Goal: Information Seeking & Learning: Learn about a topic

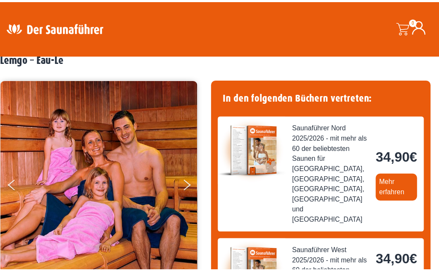
scroll to position [45, 0]
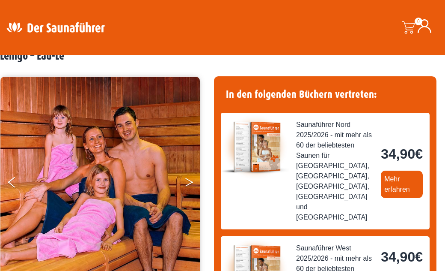
click at [191, 177] on button "Next" at bounding box center [195, 183] width 21 height 21
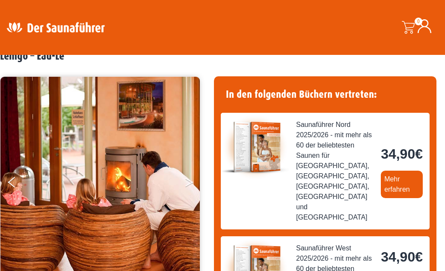
click at [189, 179] on button "Next" at bounding box center [195, 183] width 21 height 21
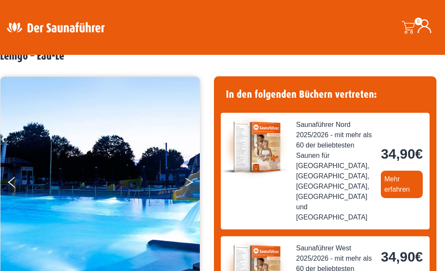
click at [189, 179] on button "Next" at bounding box center [195, 183] width 21 height 21
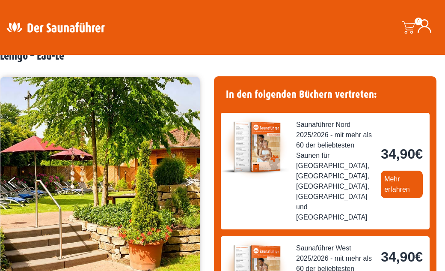
click at [189, 179] on button "Next" at bounding box center [195, 183] width 21 height 21
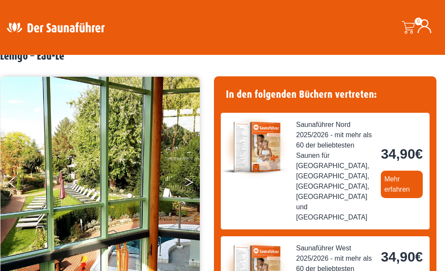
click at [189, 179] on button "Next" at bounding box center [195, 183] width 21 height 21
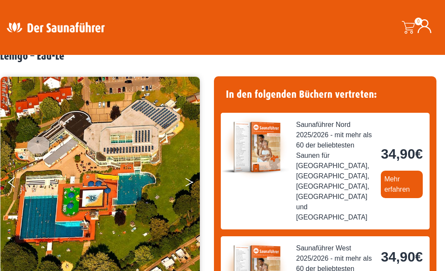
click at [189, 179] on button "Next" at bounding box center [195, 183] width 21 height 21
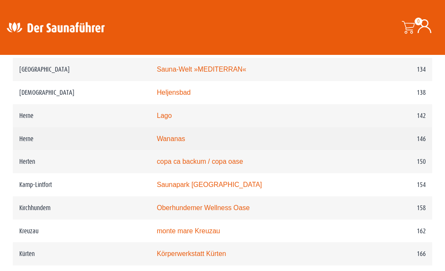
scroll to position [1153, 0]
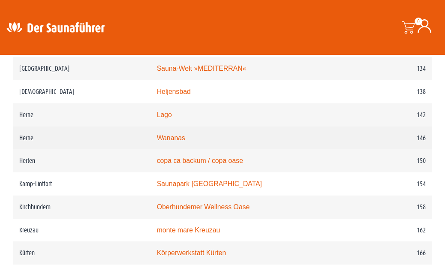
click at [168, 141] on link "Wananas" at bounding box center [171, 137] width 28 height 7
click at [168, 140] on link "Wananas" at bounding box center [171, 137] width 28 height 7
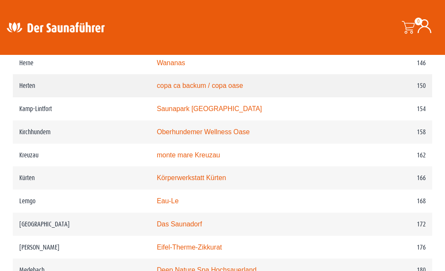
scroll to position [1230, 0]
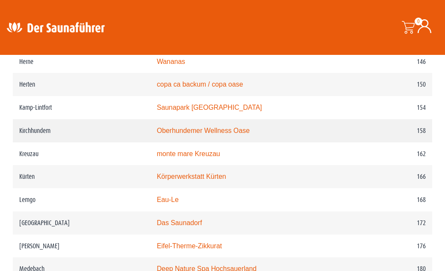
click at [190, 132] on link "Oberhundemer Wellness Oase" at bounding box center [203, 130] width 93 height 7
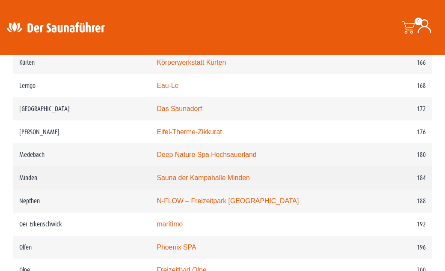
scroll to position [1346, 0]
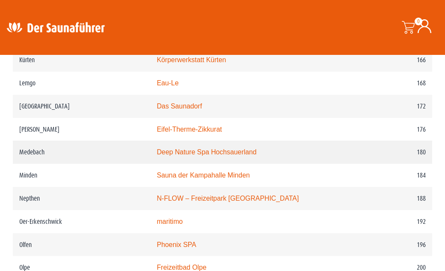
click at [198, 155] on link "Deep Nature Spa Hochsauerland" at bounding box center [207, 151] width 100 height 7
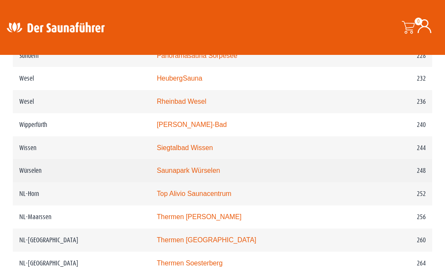
scroll to position [1716, 0]
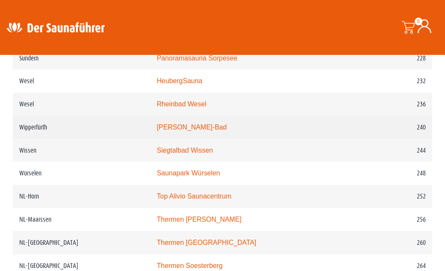
click at [171, 131] on link "Walter-Leo-Schmitz-Bad" at bounding box center [192, 126] width 70 height 7
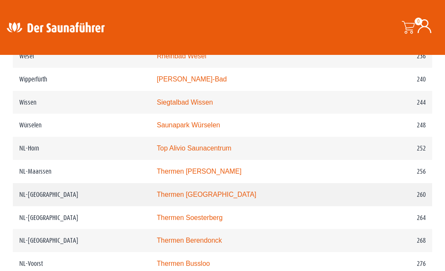
scroll to position [1752, 0]
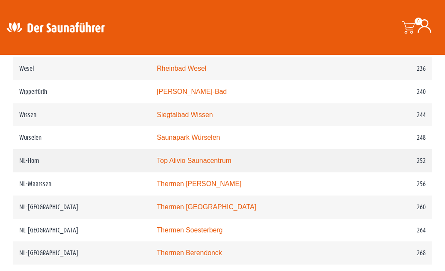
click at [180, 164] on link "Top Alivio Saunacentrum" at bounding box center [194, 160] width 74 height 7
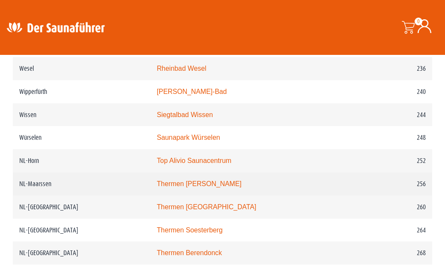
click at [171, 187] on link "Thermen Maarssen" at bounding box center [199, 183] width 85 height 7
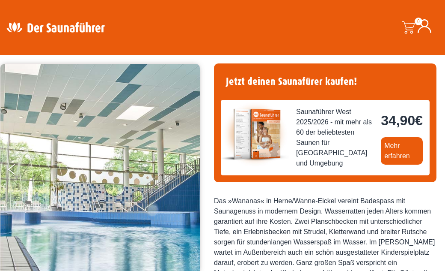
scroll to position [59, 0]
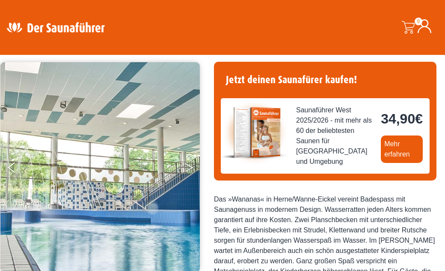
click at [188, 167] on button "Next" at bounding box center [195, 168] width 21 height 21
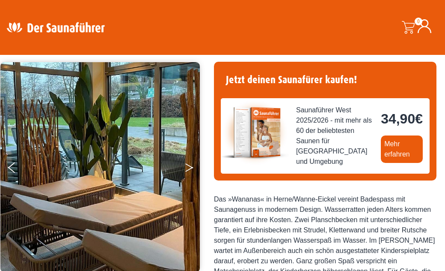
click at [188, 167] on button "Next" at bounding box center [195, 168] width 21 height 21
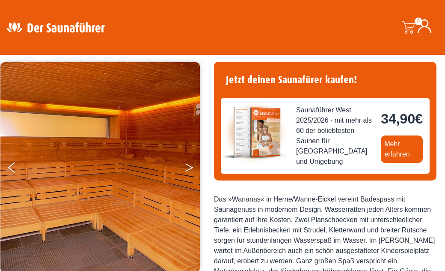
click at [188, 167] on button "Next" at bounding box center [195, 168] width 21 height 21
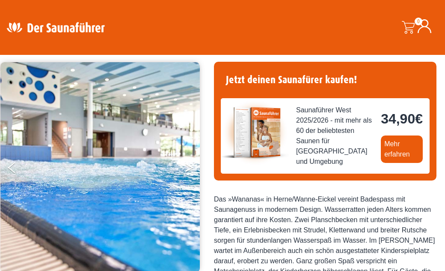
click at [188, 167] on button "Next" at bounding box center [195, 168] width 21 height 21
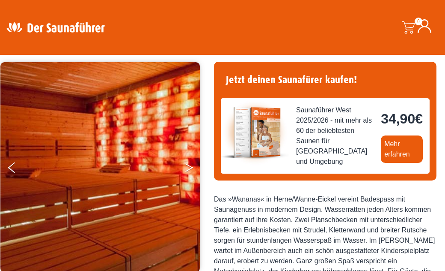
click at [188, 167] on button "Next" at bounding box center [195, 168] width 21 height 21
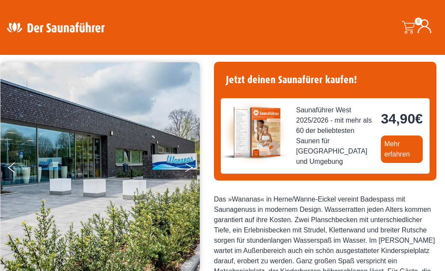
click at [188, 167] on button "Next" at bounding box center [195, 168] width 21 height 21
click at [190, 168] on button "Next" at bounding box center [195, 168] width 21 height 21
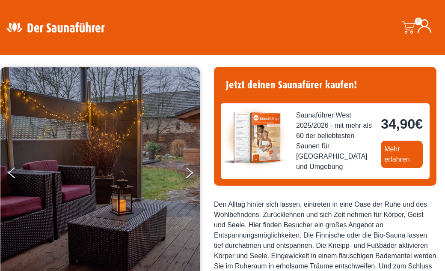
scroll to position [54, 0]
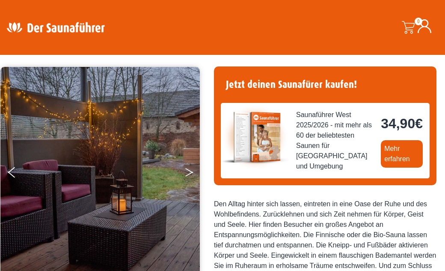
click at [189, 173] on icon "Next" at bounding box center [189, 173] width 8 height 5
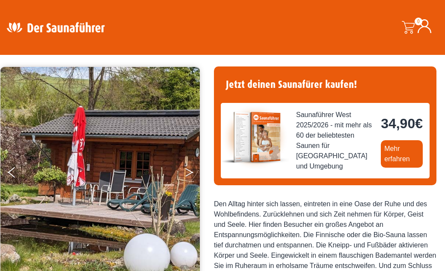
click at [189, 173] on icon "Next" at bounding box center [189, 173] width 8 height 5
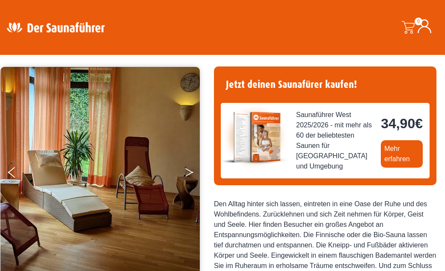
click at [189, 173] on icon "Next" at bounding box center [189, 173] width 8 height 5
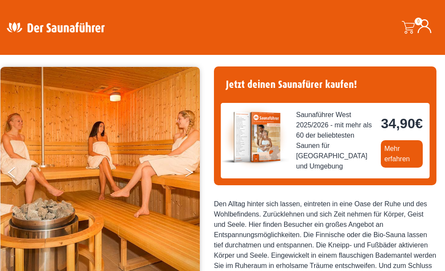
click at [189, 173] on icon "Next" at bounding box center [189, 173] width 8 height 5
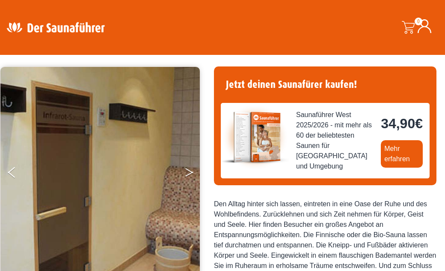
click at [189, 173] on icon "Next" at bounding box center [189, 173] width 8 height 5
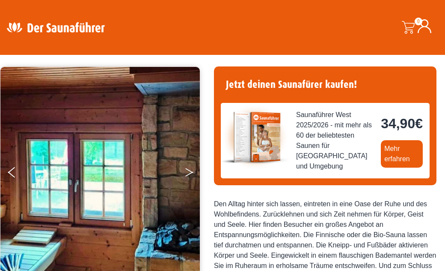
click at [189, 173] on icon "Next" at bounding box center [189, 173] width 8 height 5
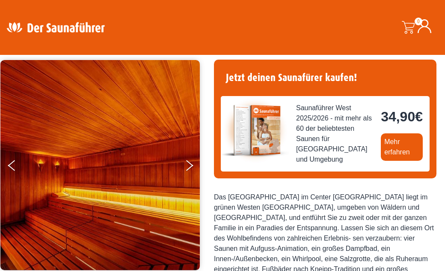
scroll to position [62, 0]
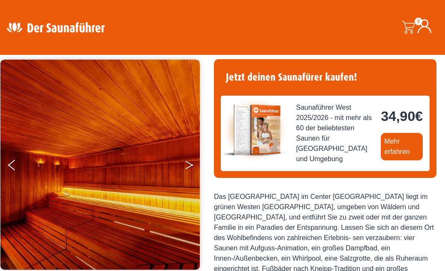
click at [188, 163] on button "Next" at bounding box center [195, 166] width 21 height 21
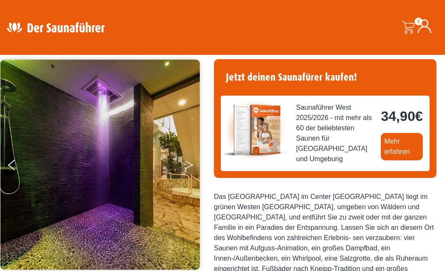
click at [188, 163] on button "Next" at bounding box center [195, 166] width 21 height 21
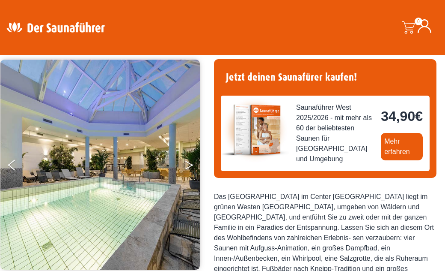
click at [188, 163] on button "Next" at bounding box center [195, 166] width 21 height 21
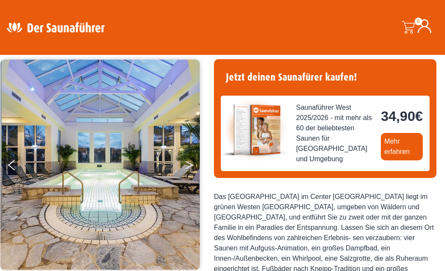
click at [188, 163] on button "Next" at bounding box center [195, 166] width 21 height 21
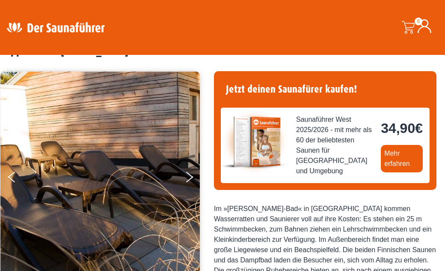
scroll to position [51, 0]
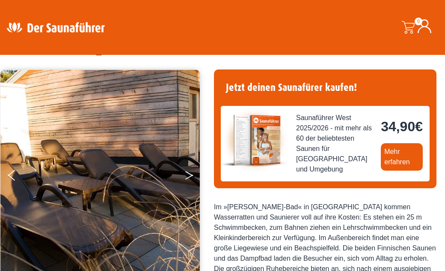
click at [189, 173] on icon "Next" at bounding box center [189, 173] width 8 height 5
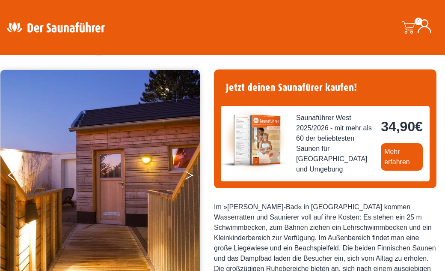
click at [189, 173] on icon "Next" at bounding box center [189, 173] width 8 height 5
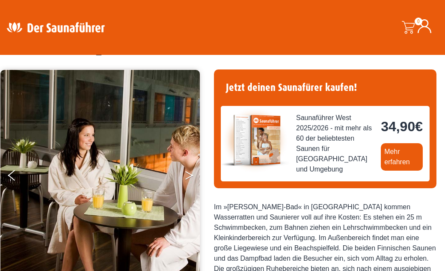
click at [189, 173] on icon "Next" at bounding box center [189, 173] width 8 height 5
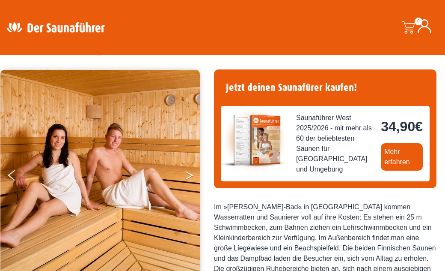
click at [189, 173] on icon "Next" at bounding box center [189, 173] width 8 height 5
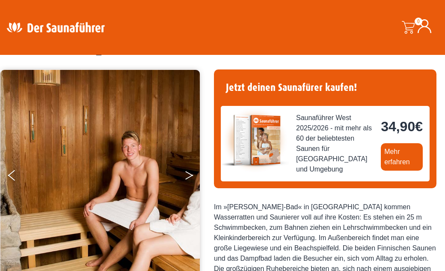
click at [189, 173] on icon "Next" at bounding box center [189, 173] width 8 height 5
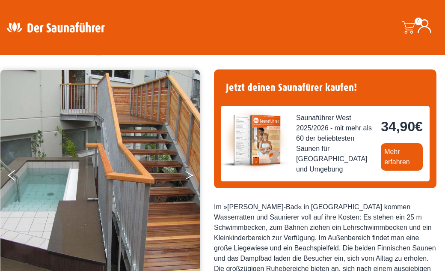
click at [189, 173] on icon "Next" at bounding box center [189, 173] width 8 height 5
click at [188, 175] on button "Next" at bounding box center [195, 176] width 21 height 21
click at [192, 174] on icon "Next" at bounding box center [189, 173] width 8 height 5
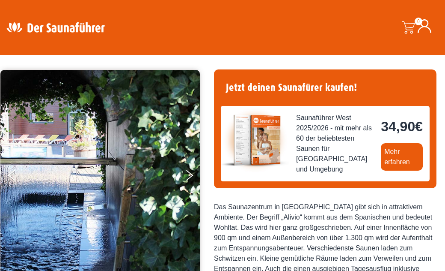
scroll to position [52, 0]
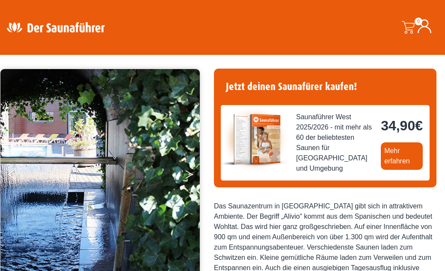
click at [191, 173] on icon "Next" at bounding box center [189, 172] width 8 height 5
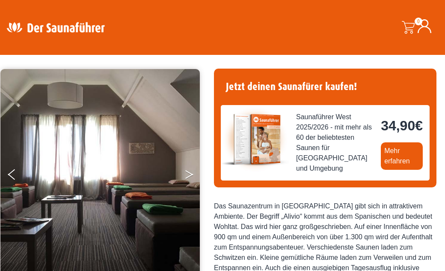
click at [191, 173] on icon "Next" at bounding box center [189, 172] width 8 height 5
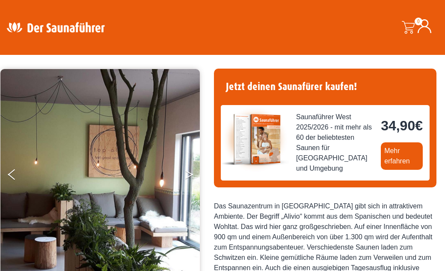
click at [191, 173] on icon "Next" at bounding box center [189, 172] width 8 height 5
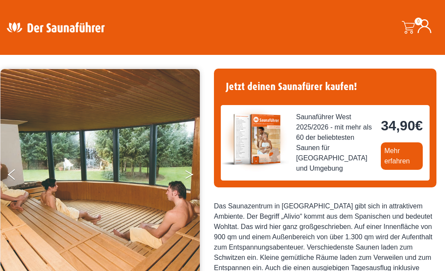
click at [191, 173] on icon "Next" at bounding box center [189, 172] width 8 height 5
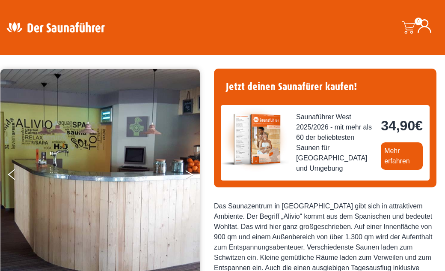
click at [191, 173] on icon "Next" at bounding box center [189, 172] width 8 height 5
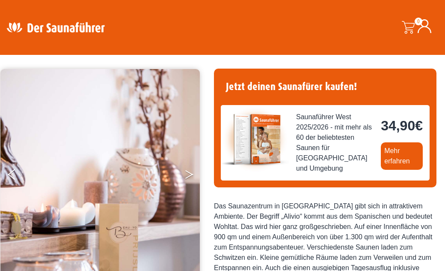
click at [191, 173] on icon "Next" at bounding box center [189, 172] width 8 height 5
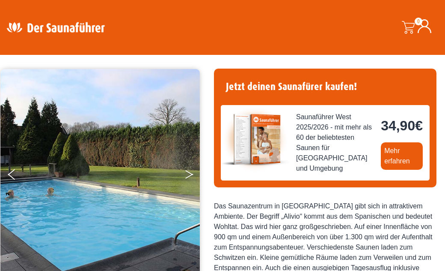
click at [191, 173] on icon "Next" at bounding box center [189, 172] width 8 height 5
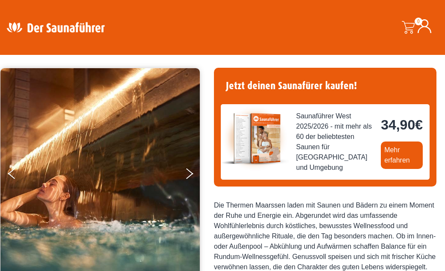
scroll to position [54, 0]
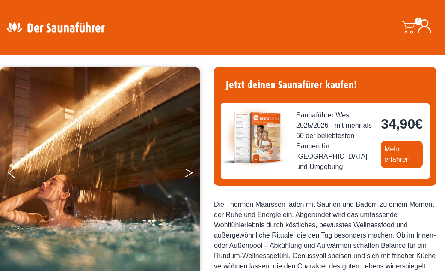
click at [190, 171] on icon "Next" at bounding box center [189, 170] width 8 height 5
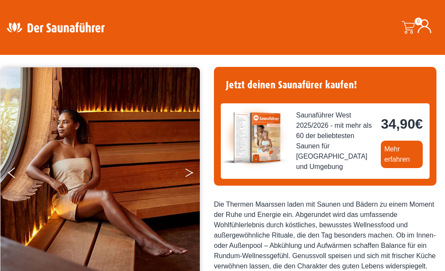
click at [190, 171] on icon "Next" at bounding box center [189, 170] width 8 height 5
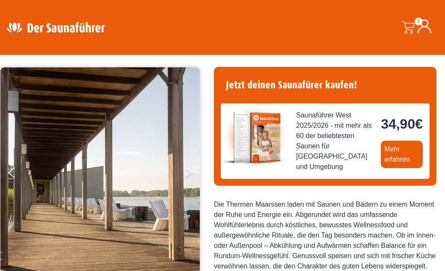
click at [190, 172] on button "Next" at bounding box center [195, 174] width 21 height 21
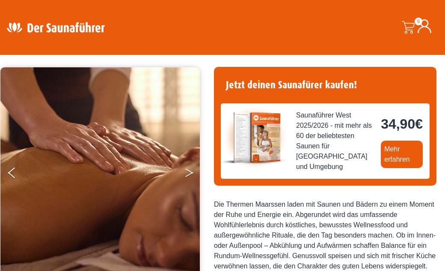
click at [190, 172] on button "Next" at bounding box center [195, 174] width 21 height 21
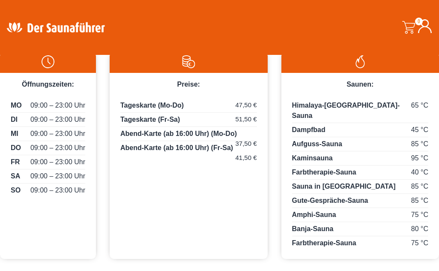
scroll to position [477, 0]
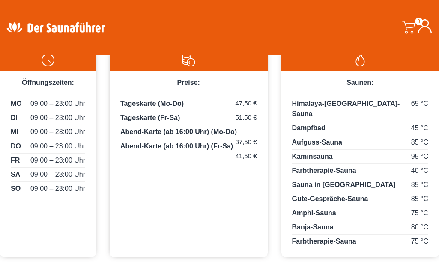
drag, startPoint x: 107, startPoint y: 130, endPoint x: 13, endPoint y: 131, distance: 93.8
click at [13, 39] on li "[DOMAIN_NAME][URL]" at bounding box center [219, 32] width 439 height 14
copy li "www.thermenmaarssen.de/"
click at [6, 11] on li "Westbroekse Binnenweg 2 a, 3612 AH Tienhoven" at bounding box center [219, 4] width 439 height 14
click at [34, 11] on li "Westbroekse Binnenweg 2 a, 3612 AH Tienhoven" at bounding box center [219, 4] width 439 height 14
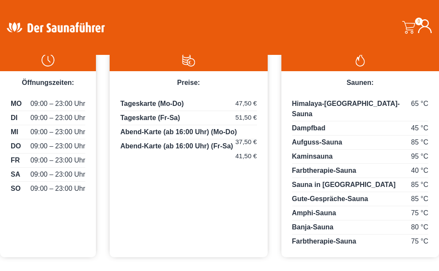
click at [9, 11] on li "Westbroekse Binnenweg 2 a, 3612 AH Tienhoven" at bounding box center [219, 4] width 439 height 14
click at [6, 11] on li "Westbroekse Binnenweg 2 a, 3612 AH Tienhoven" at bounding box center [219, 4] width 439 height 14
click at [4, 11] on li "Westbroekse Binnenweg 2 a, 3612 AH Tienhoven" at bounding box center [219, 4] width 439 height 14
click at [58, 11] on li "Westbroekse Binnenweg 2 a, 3612 AH Tienhoven" at bounding box center [219, 4] width 439 height 14
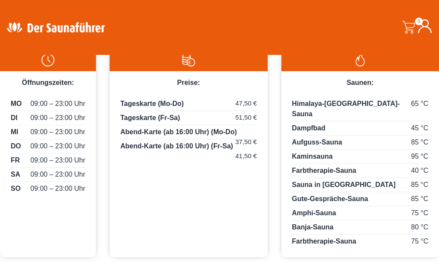
click at [58, 11] on li "Westbroekse Binnenweg 2 a, 3612 AH Tienhoven" at bounding box center [219, 4] width 439 height 14
click at [15, 11] on li "Westbroekse Binnenweg 2 a, 3612 AH Tienhoven" at bounding box center [219, 4] width 439 height 14
drag, startPoint x: 14, startPoint y: 101, endPoint x: 19, endPoint y: 102, distance: 5.6
click at [19, 11] on li "Westbroekse Binnenweg 2 a, 3612 AH Tienhoven" at bounding box center [219, 4] width 439 height 14
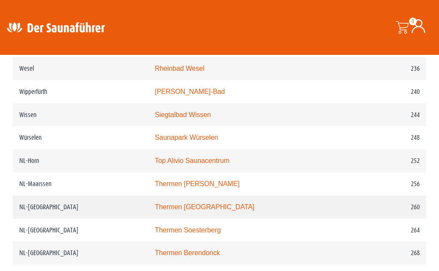
scroll to position [1752, 0]
click at [179, 210] on link "Thermen [GEOGRAPHIC_DATA]" at bounding box center [205, 206] width 100 height 7
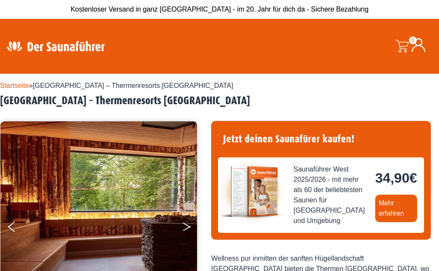
click at [187, 225] on button "Next" at bounding box center [192, 227] width 21 height 21
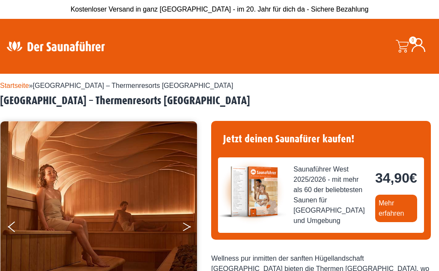
click at [187, 225] on button "Next" at bounding box center [192, 227] width 21 height 21
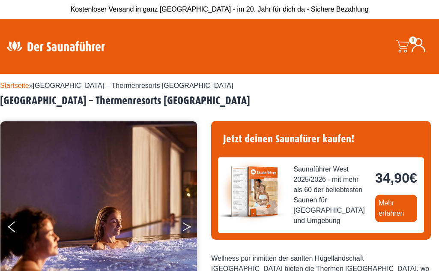
click at [187, 225] on button "Next" at bounding box center [192, 227] width 21 height 21
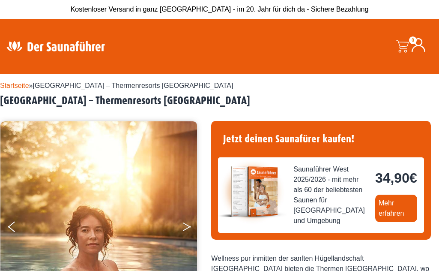
click at [187, 225] on button "Next" at bounding box center [192, 227] width 21 height 21
click at [187, 226] on button "Next" at bounding box center [192, 227] width 21 height 21
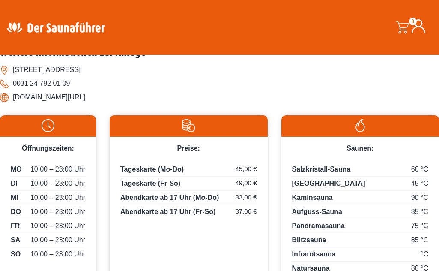
scroll to position [457, 0]
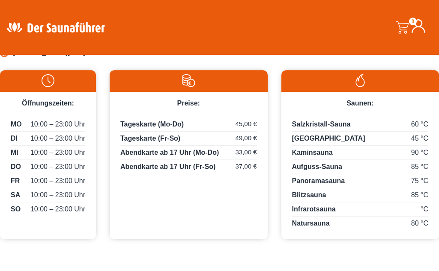
click at [102, 59] on li "www.thermenmaastricht.de/" at bounding box center [219, 52] width 439 height 14
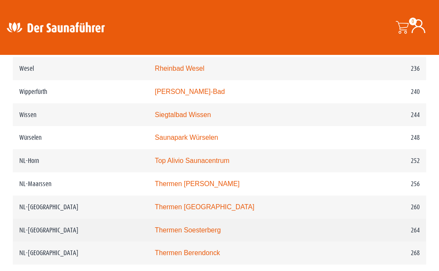
scroll to position [1752, 0]
click at [176, 233] on link "Thermen Soesterberg" at bounding box center [188, 229] width 66 height 7
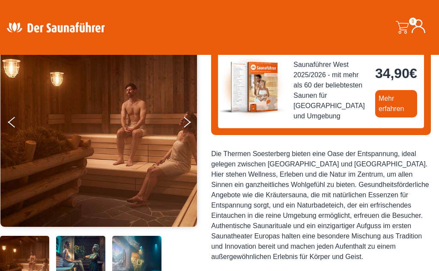
scroll to position [103, 0]
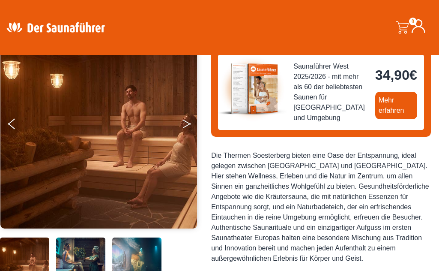
click at [188, 124] on icon "Next" at bounding box center [187, 125] width 8 height 5
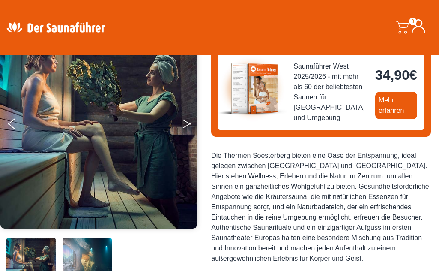
click at [188, 123] on icon "Next" at bounding box center [187, 121] width 8 height 5
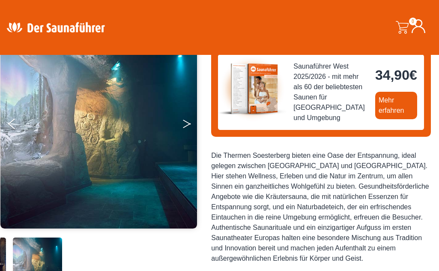
click at [188, 123] on icon "Next" at bounding box center [187, 121] width 8 height 5
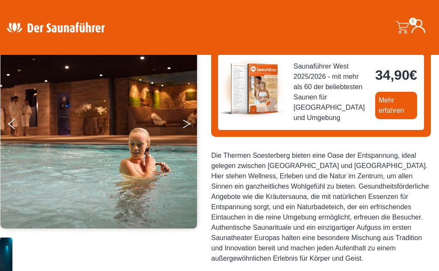
click at [188, 123] on icon "Next" at bounding box center [187, 121] width 8 height 5
click at [187, 123] on button "Next" at bounding box center [192, 125] width 21 height 21
click at [185, 123] on button "Next" at bounding box center [192, 125] width 21 height 21
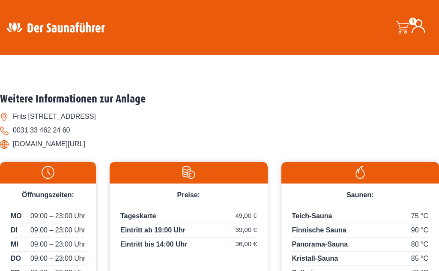
scroll to position [424, 0]
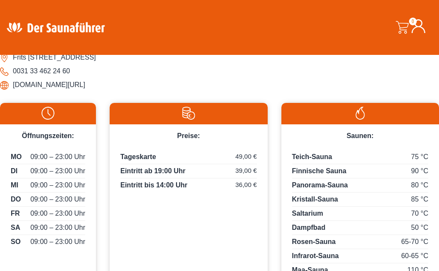
click at [74, 92] on li "www.thermensoesterberg.de/" at bounding box center [219, 85] width 439 height 14
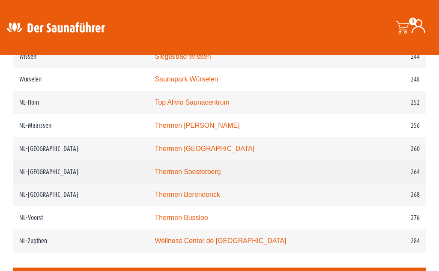
scroll to position [1871, 0]
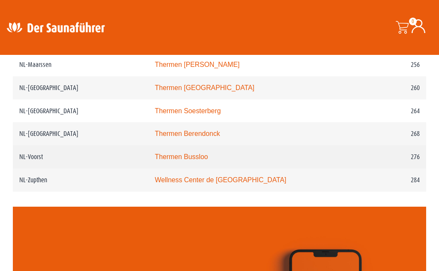
click at [175, 160] on link "Thermen Bussloo" at bounding box center [181, 156] width 53 height 7
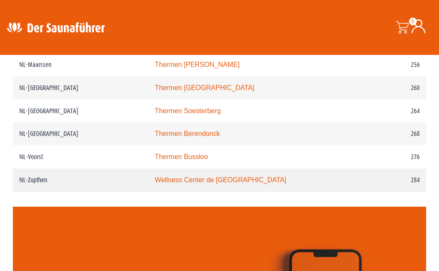
click at [177, 183] on link "Wellness Center de [GEOGRAPHIC_DATA]" at bounding box center [220, 179] width 131 height 7
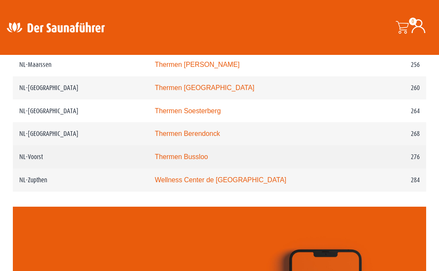
click at [175, 160] on link "Thermen Bussloo" at bounding box center [181, 156] width 53 height 7
click at [173, 160] on link "Thermen Bussloo" at bounding box center [181, 156] width 53 height 7
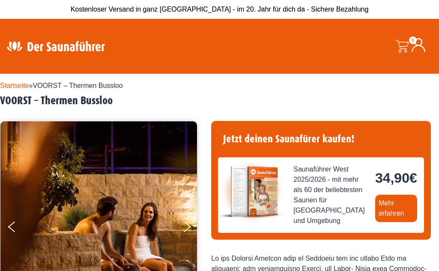
scroll to position [62, 0]
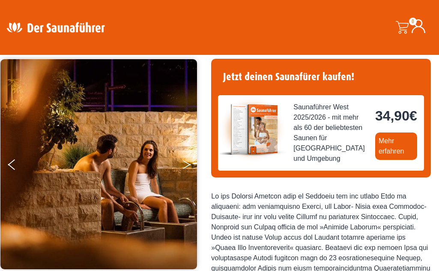
click at [188, 164] on button "Next" at bounding box center [192, 165] width 21 height 21
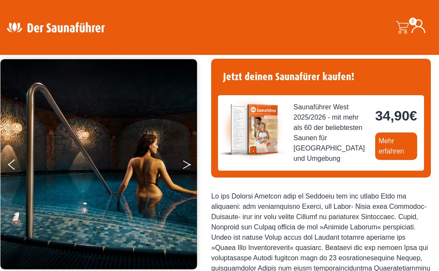
click at [187, 164] on button "Next" at bounding box center [192, 165] width 21 height 21
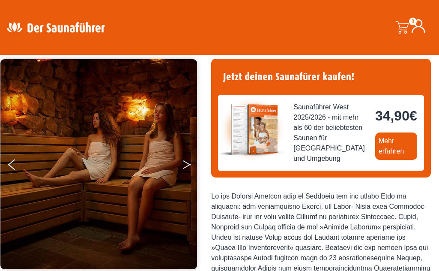
click at [187, 163] on button "Next" at bounding box center [192, 165] width 21 height 21
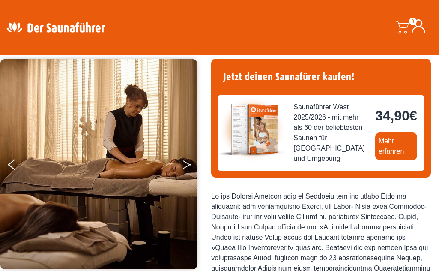
click at [187, 163] on button "Next" at bounding box center [192, 165] width 21 height 21
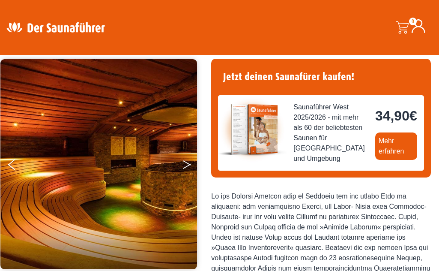
click at [187, 163] on button "Next" at bounding box center [192, 165] width 21 height 21
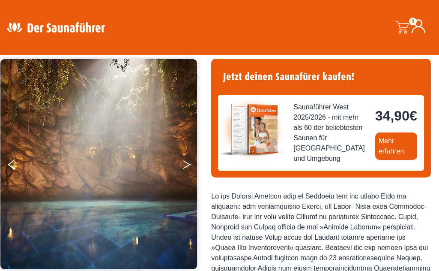
click at [187, 163] on button "Next" at bounding box center [192, 165] width 21 height 21
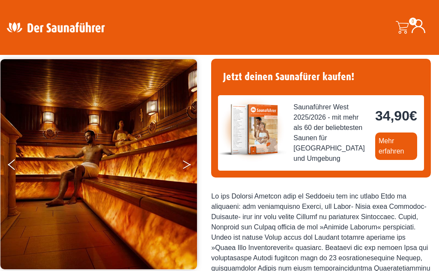
click at [187, 163] on button "Next" at bounding box center [192, 165] width 21 height 21
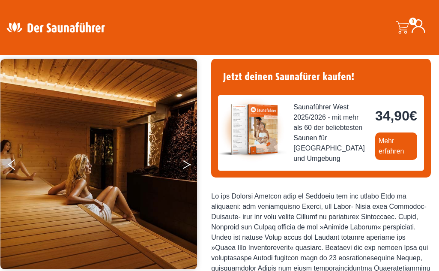
click at [187, 163] on button "Next" at bounding box center [192, 165] width 21 height 21
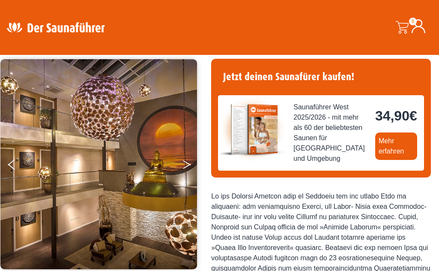
click at [187, 163] on button "Next" at bounding box center [192, 165] width 21 height 21
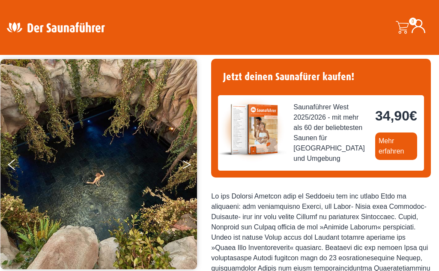
click at [187, 163] on button "Next" at bounding box center [192, 165] width 21 height 21
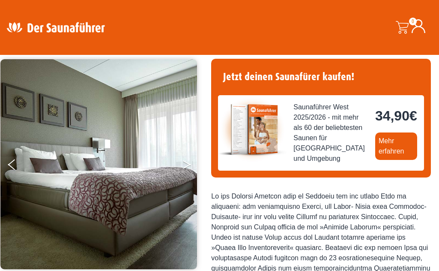
click at [187, 163] on button "Next" at bounding box center [192, 165] width 21 height 21
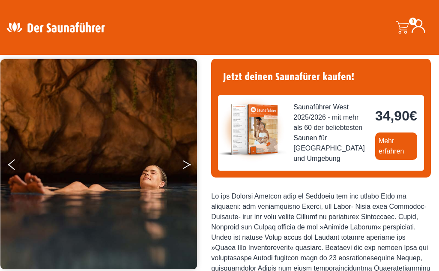
click at [187, 163] on button "Next" at bounding box center [192, 165] width 21 height 21
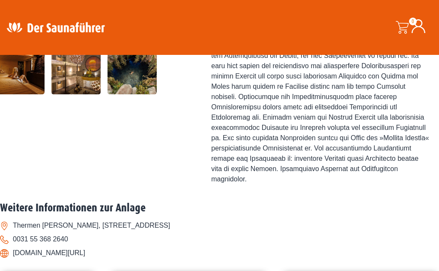
scroll to position [278, 0]
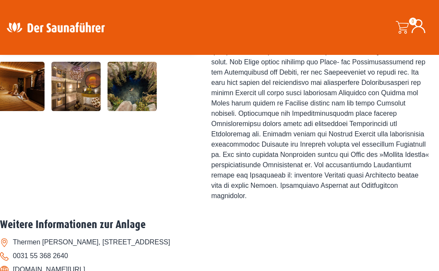
click at [79, 111] on img at bounding box center [75, 86] width 49 height 49
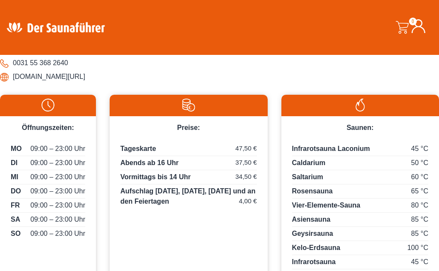
scroll to position [484, 0]
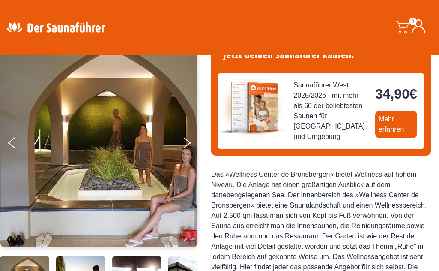
scroll to position [4, 0]
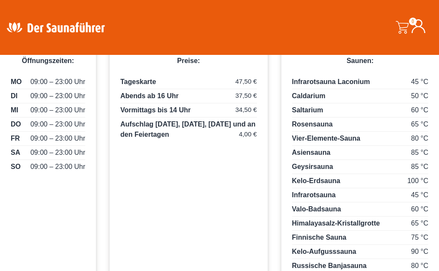
scroll to position [453, 0]
